Goal: Entertainment & Leisure: Consume media (video, audio)

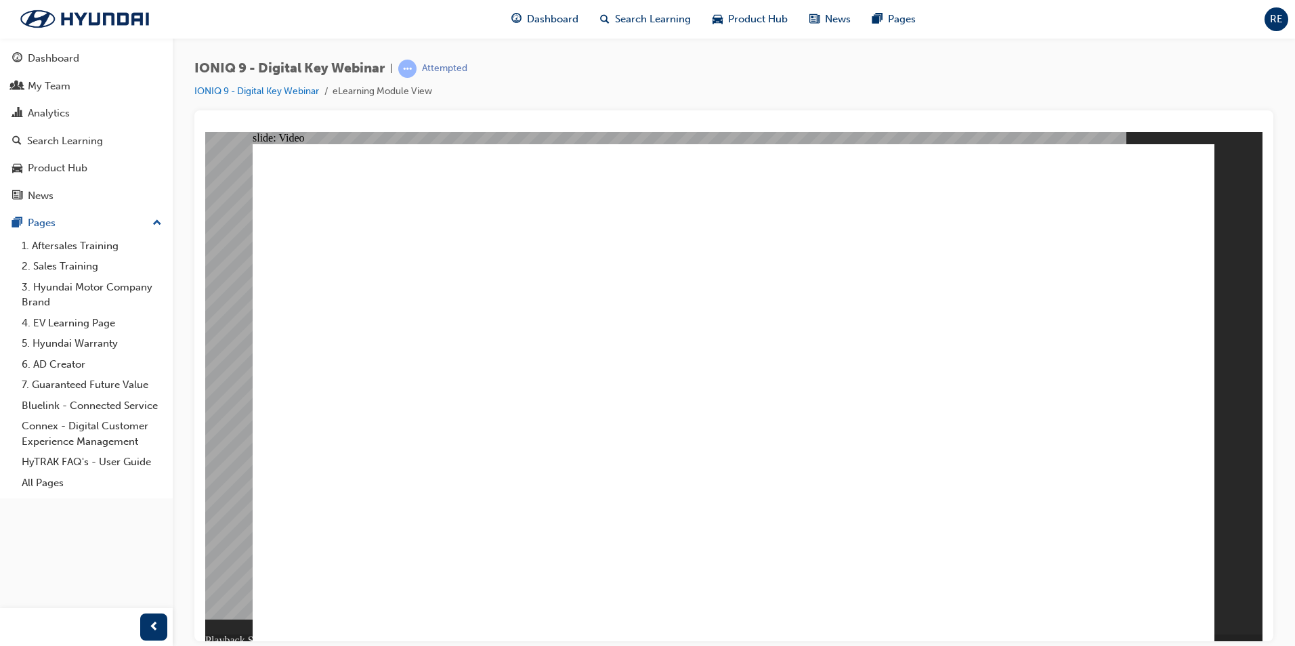
type input "12"
type input "0"
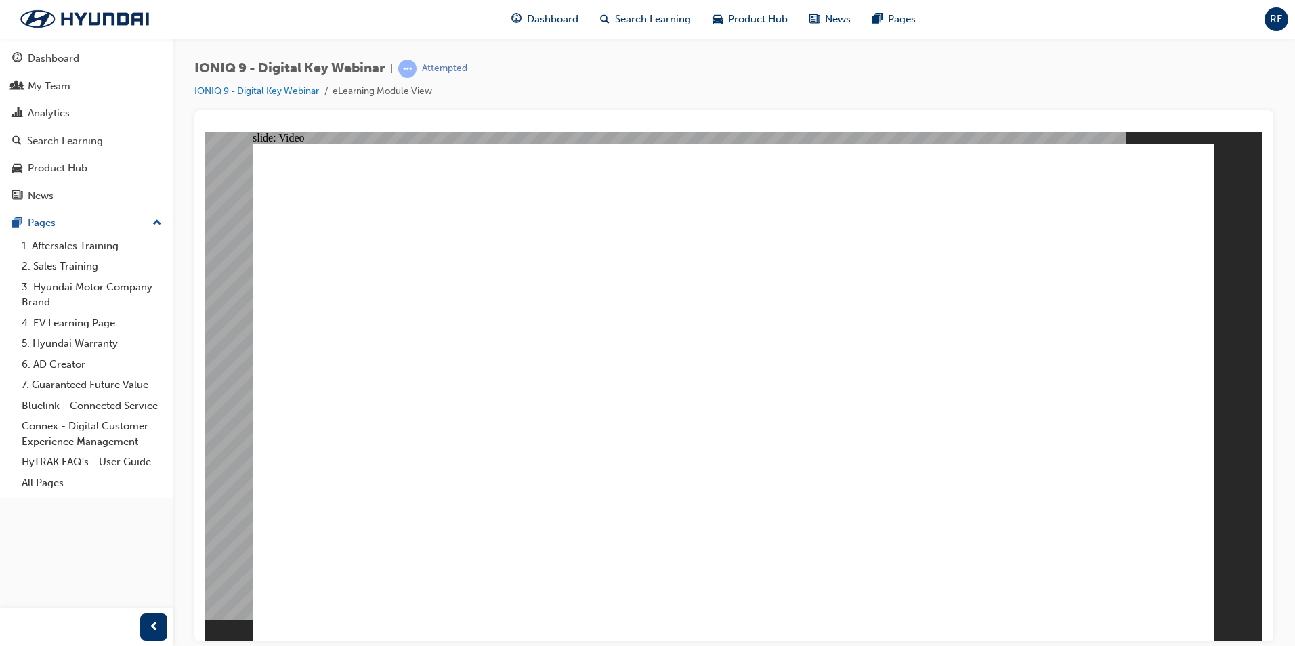
type input "12"
type input "8"
type input "13"
type input "8"
type input "14"
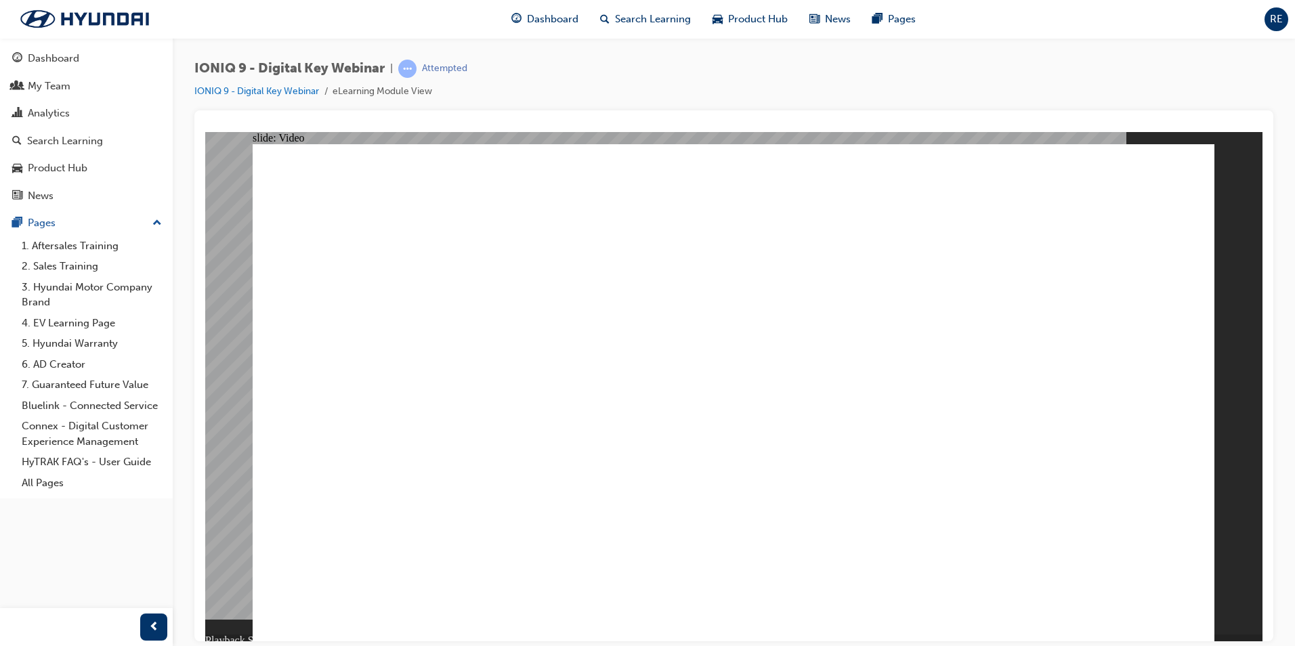
type input "9"
type input "14"
type input "9"
type input "14"
type input "9"
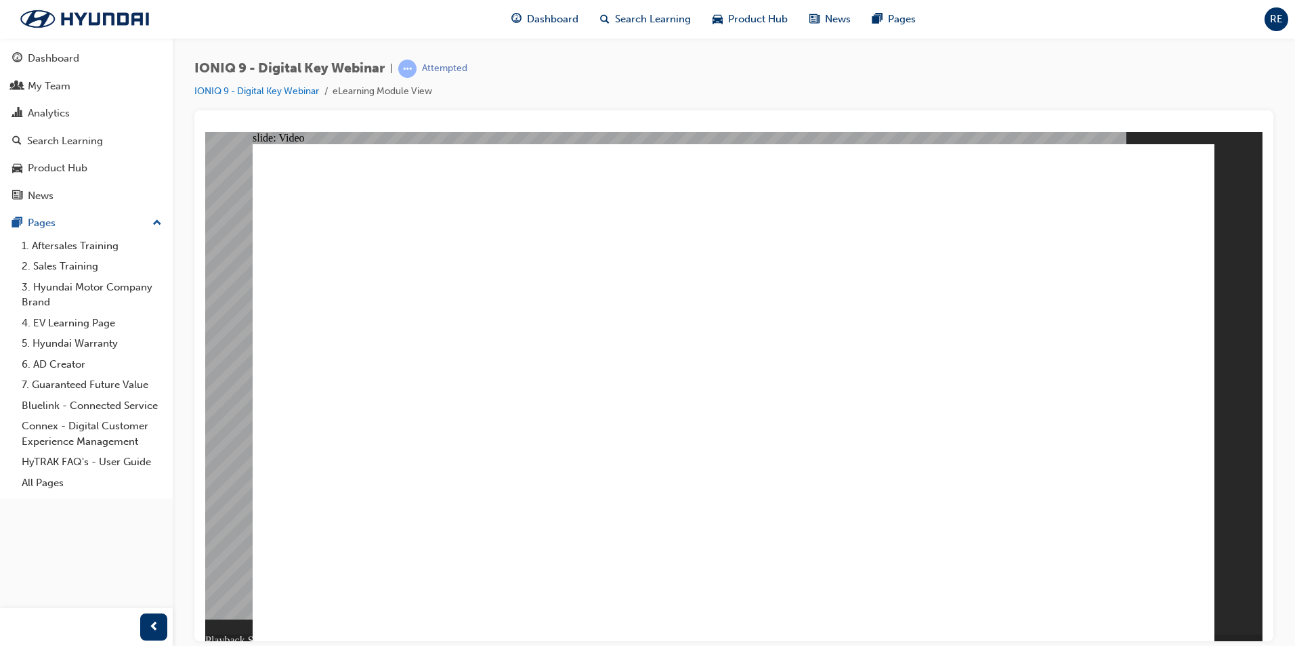
type input "14"
type input "10"
type input "14"
type input "10"
type input "14"
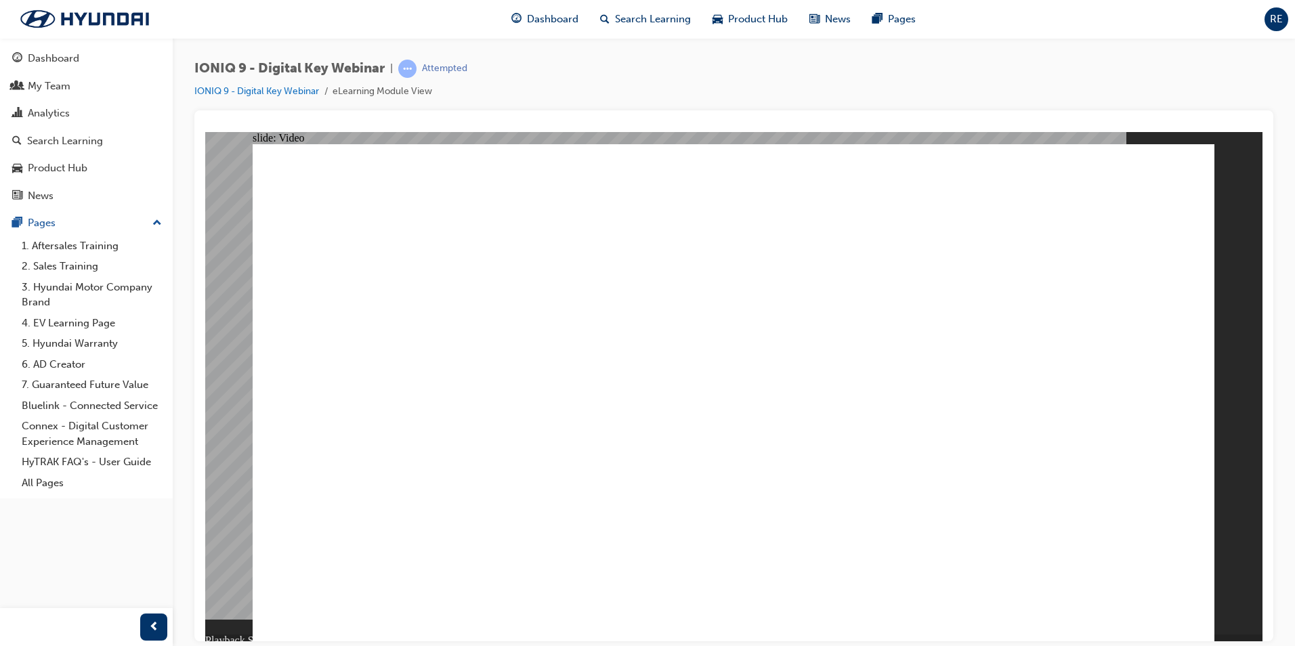
type input "10"
drag, startPoint x: 916, startPoint y: 514, endPoint x: 915, endPoint y: 505, distance: 8.8
drag, startPoint x: 456, startPoint y: 551, endPoint x: 469, endPoint y: 550, distance: 12.2
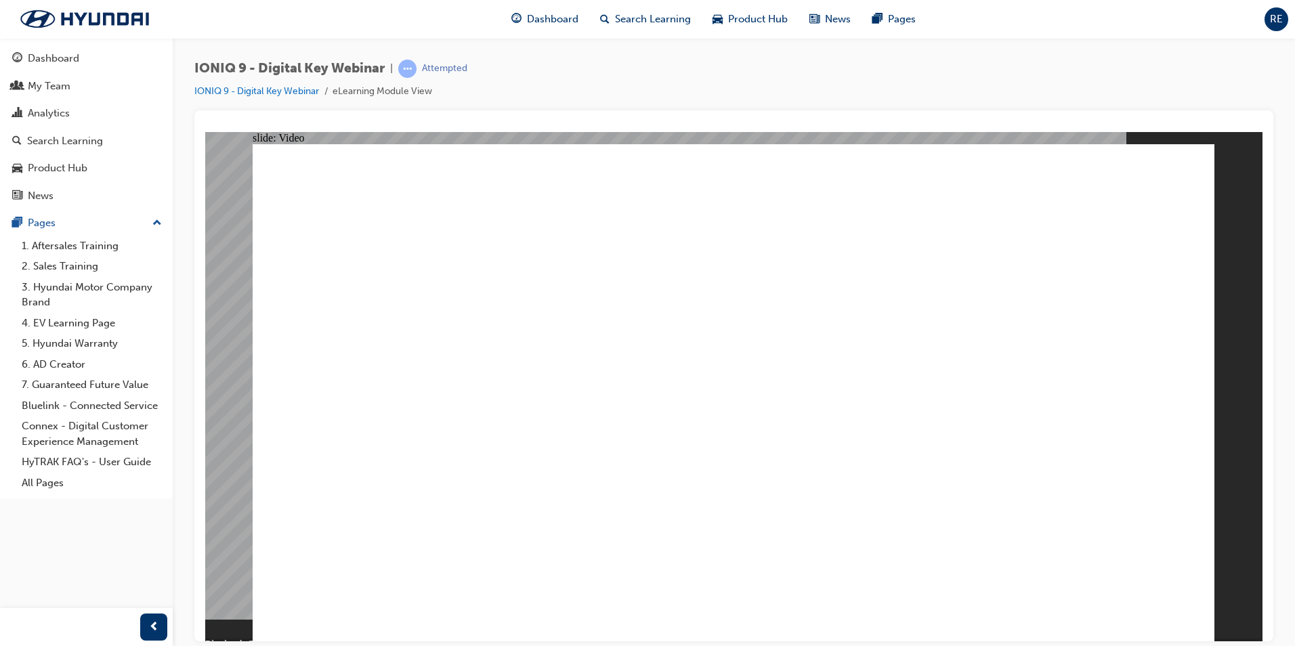
drag, startPoint x: 469, startPoint y: 550, endPoint x: 482, endPoint y: 549, distance: 12.9
click at [1163, 84] on div "IONIQ 9 - Digital Key Webinar | Attempted IONIQ 9 - Digital Key Webinar eLearni…" at bounding box center [733, 85] width 1079 height 51
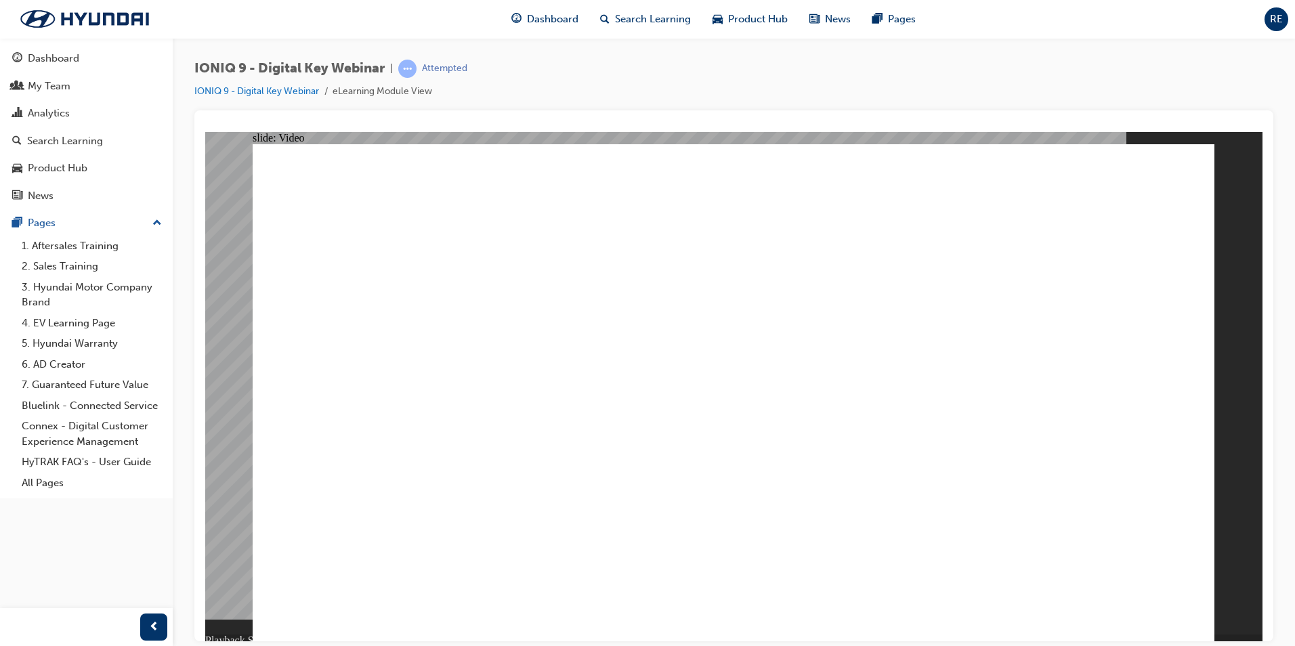
type input "627"
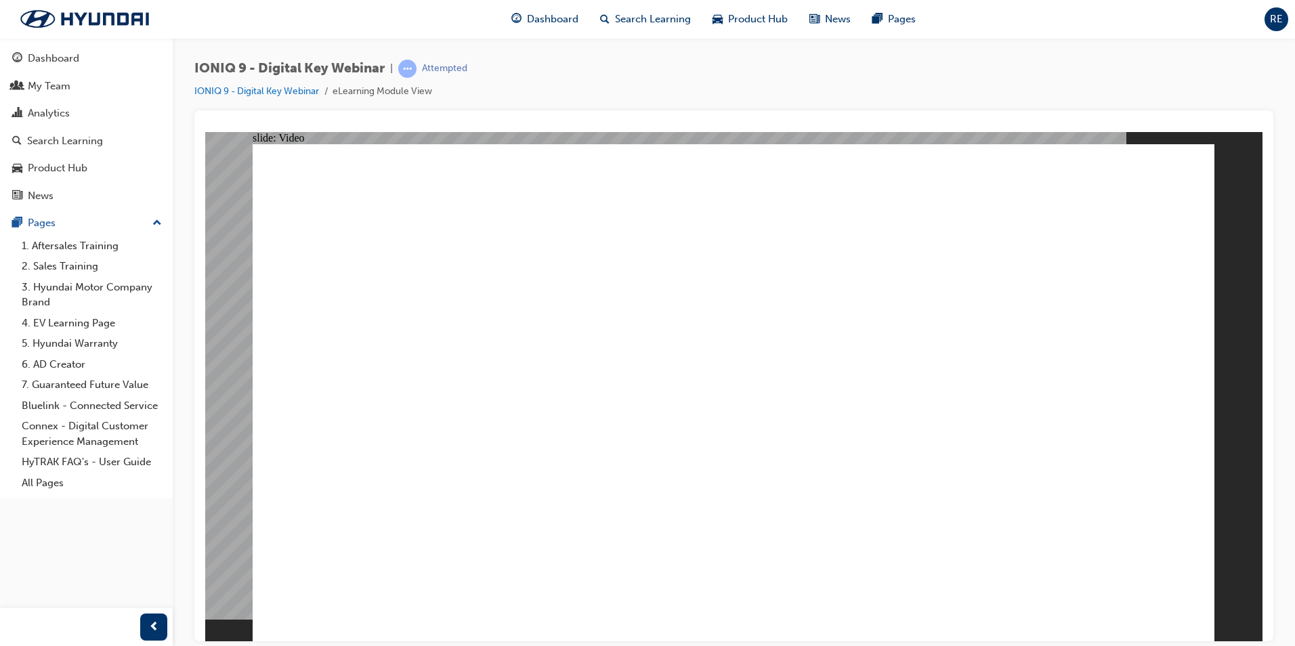
type input "631"
